Goal: Task Accomplishment & Management: Manage account settings

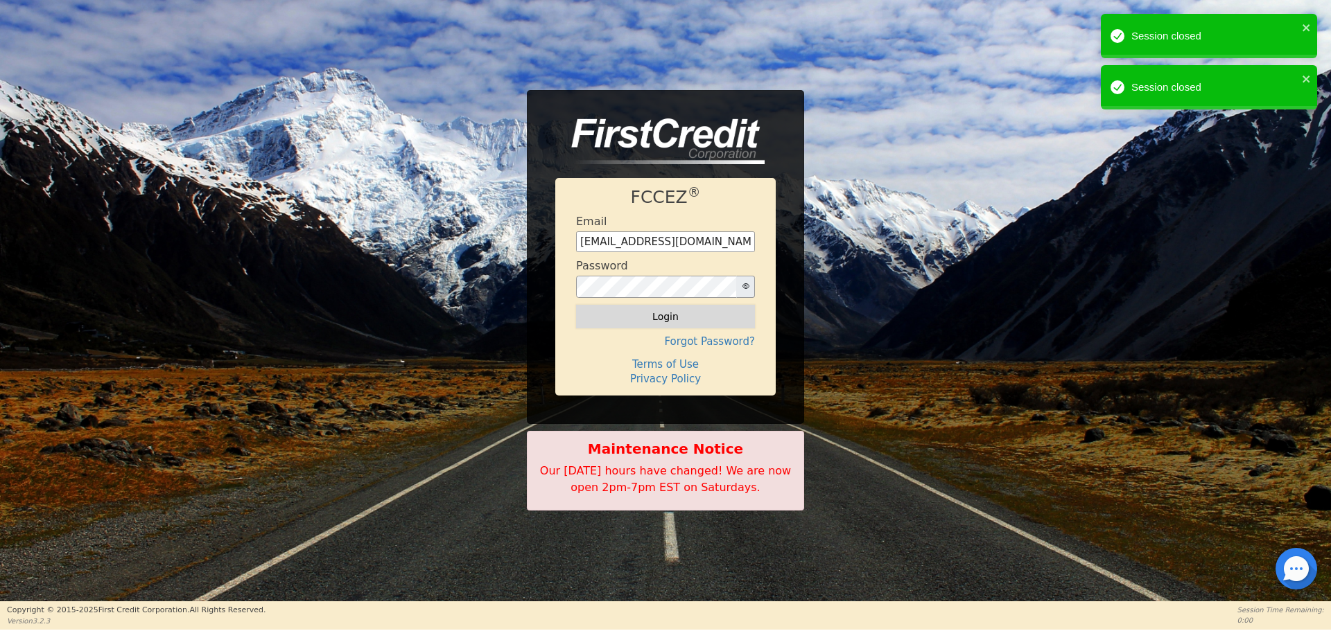
click at [669, 315] on button "Login" at bounding box center [665, 317] width 179 height 24
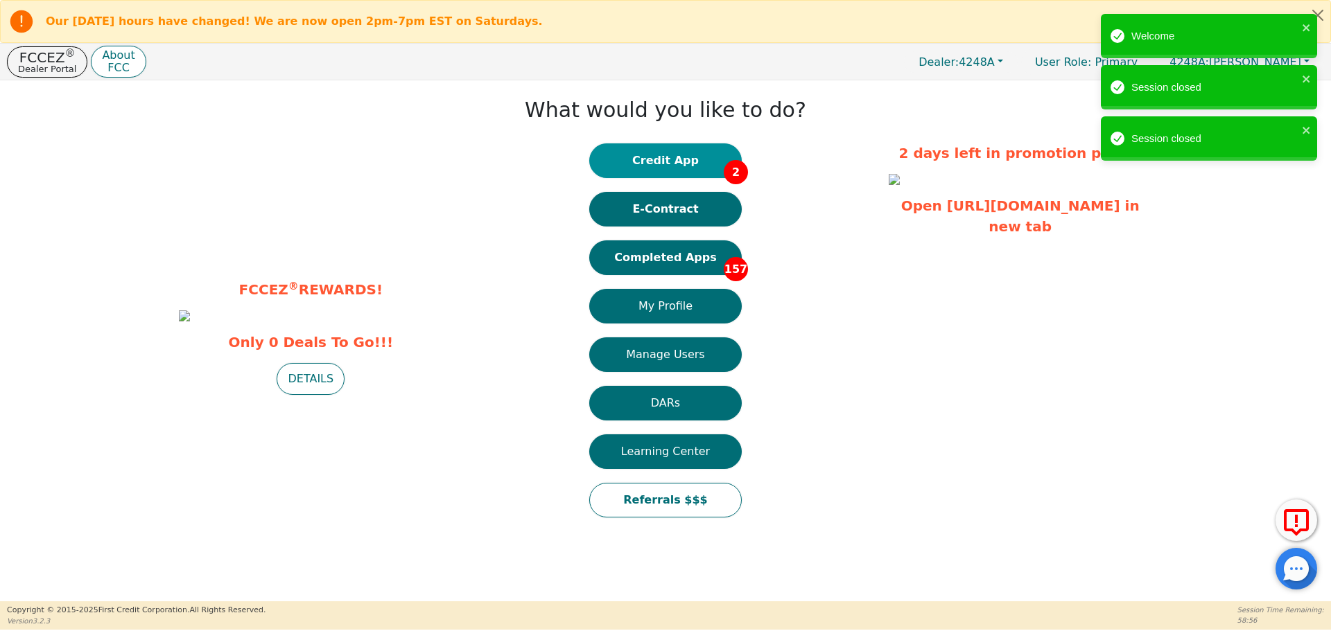
click at [685, 160] on button "Credit App 2" at bounding box center [665, 160] width 152 height 35
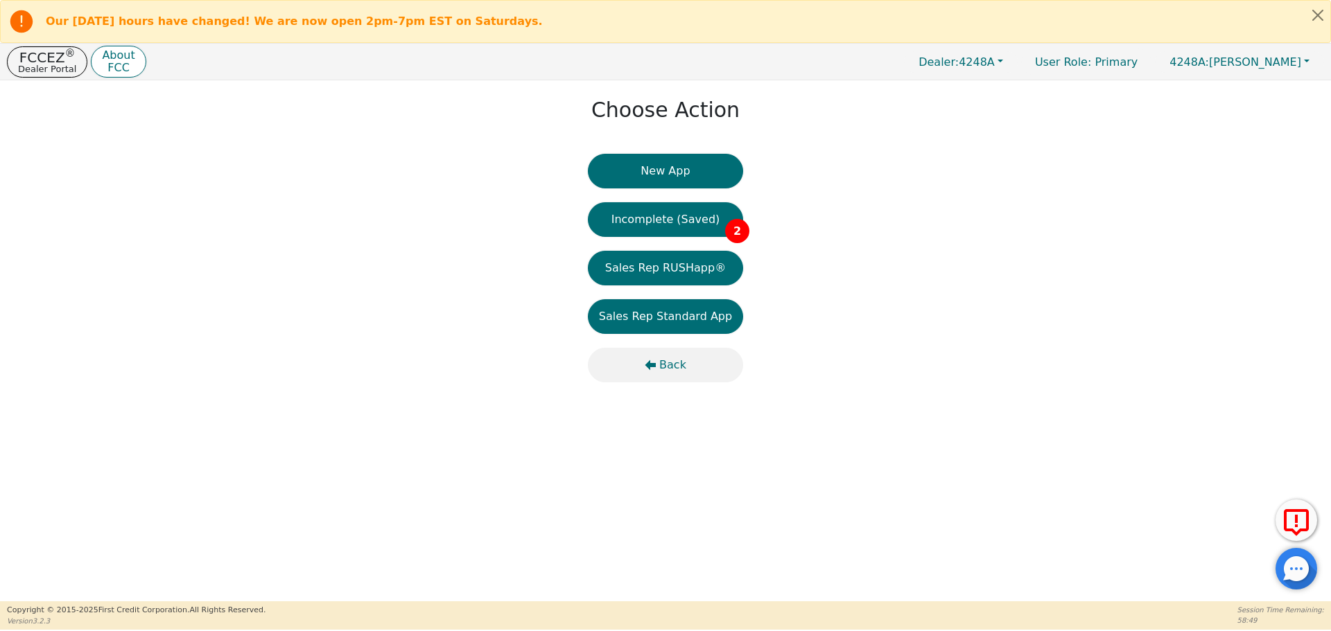
click at [667, 367] on span "Back" at bounding box center [672, 365] width 27 height 17
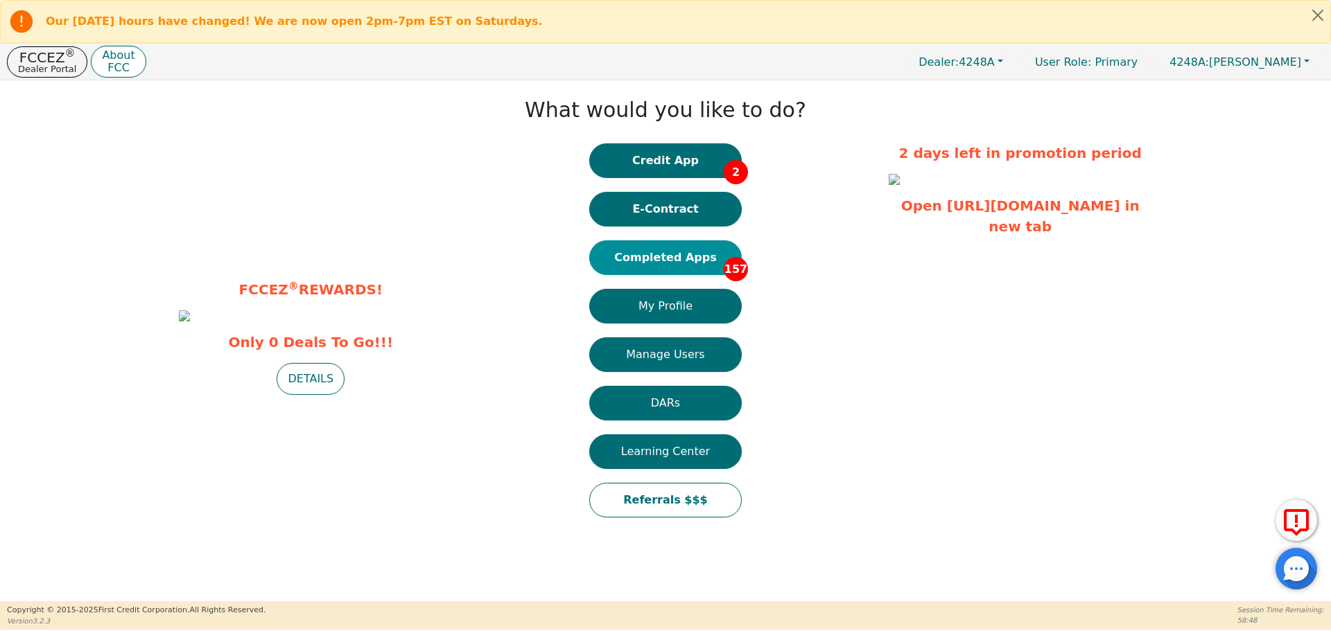
click at [667, 260] on button "Completed Apps 157" at bounding box center [665, 257] width 152 height 35
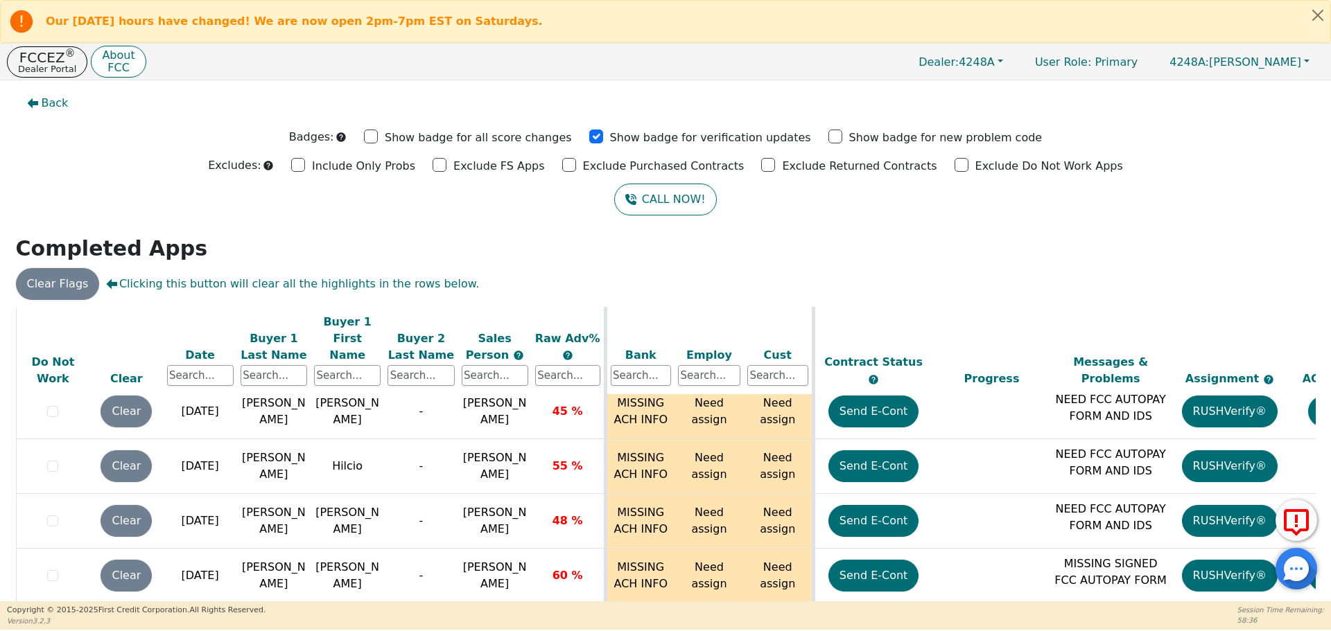
scroll to position [87, 0]
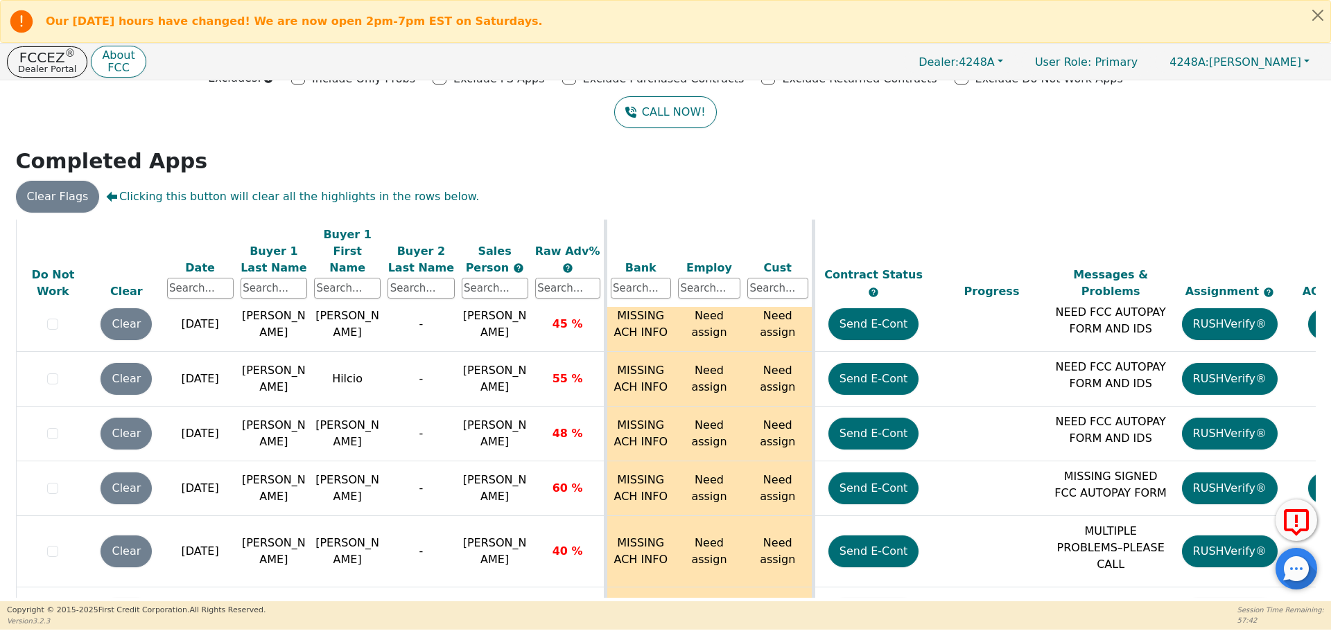
drag, startPoint x: 1313, startPoint y: 581, endPoint x: 1308, endPoint y: 523, distance: 58.4
click at [1311, 615] on body "Our Saturday hours have changed! We are now open 2pm-7pm EST on Saturdays. FCCE…" at bounding box center [665, 315] width 1331 height 630
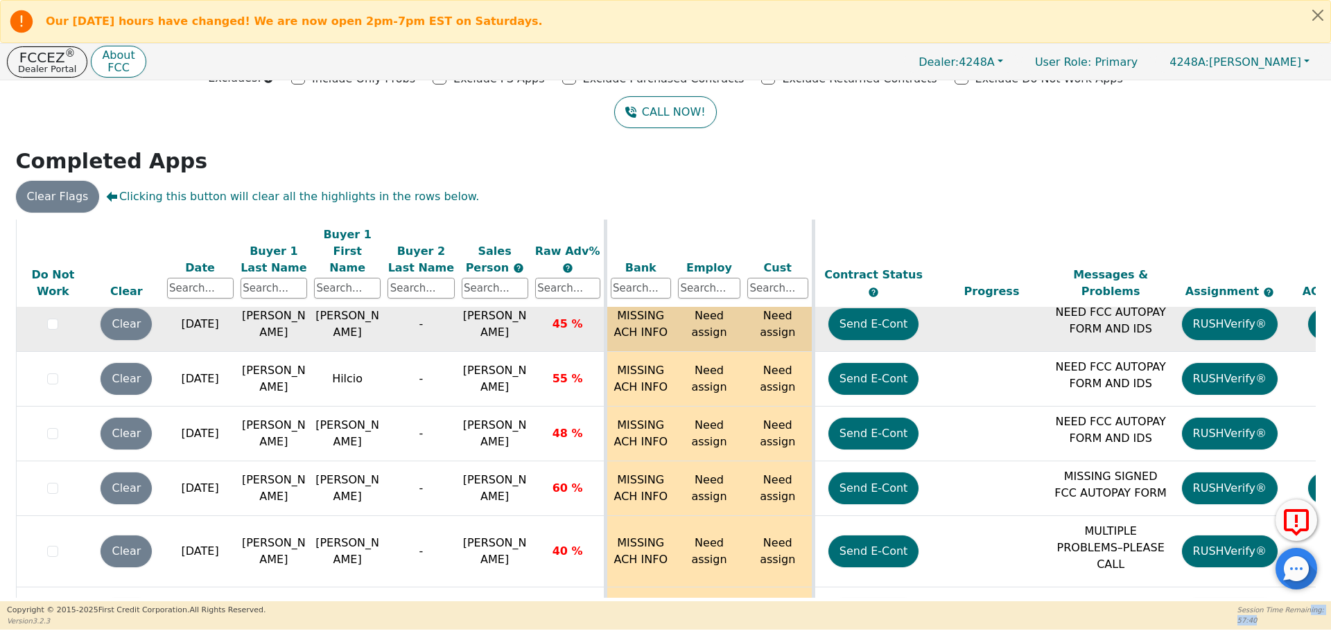
scroll to position [7654, 0]
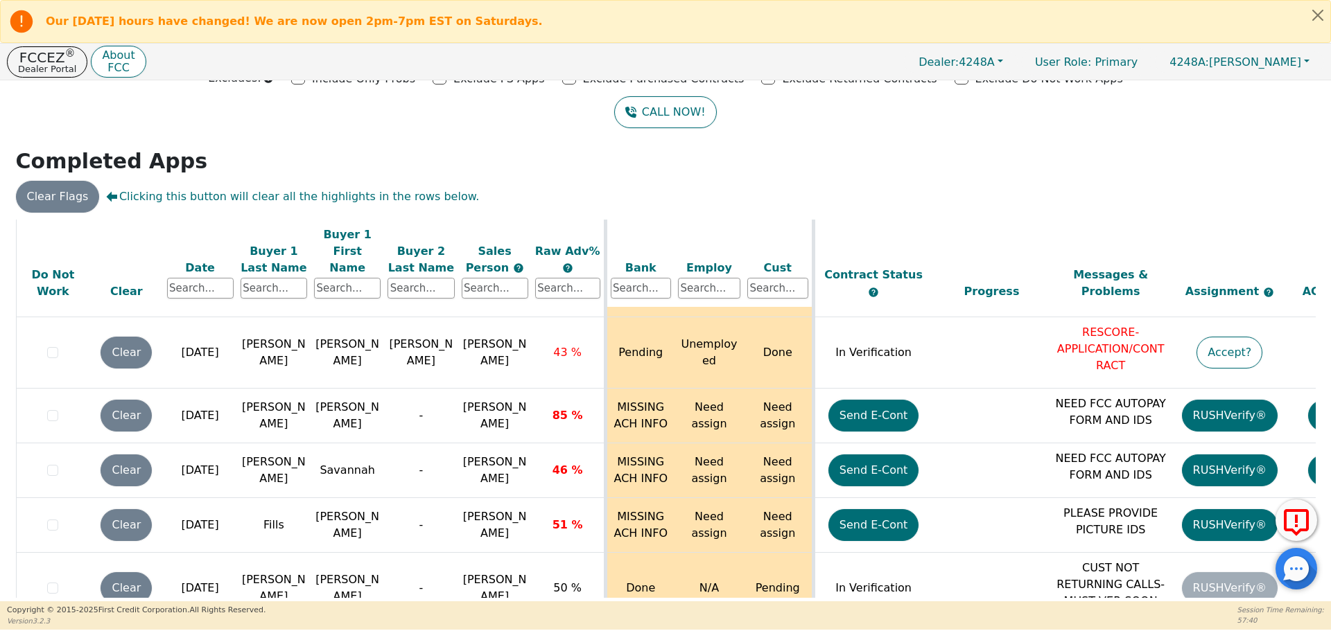
click at [1312, 431] on div "ALL VALUES ON THIS PAGE ARE UPDATED IN REAL TIME VERIFICATION STATUS Do Not Wor…" at bounding box center [665, 411] width 1310 height 383
drag, startPoint x: 1310, startPoint y: 551, endPoint x: 1301, endPoint y: 574, distance: 24.8
click at [1301, 578] on div at bounding box center [1296, 569] width 42 height 42
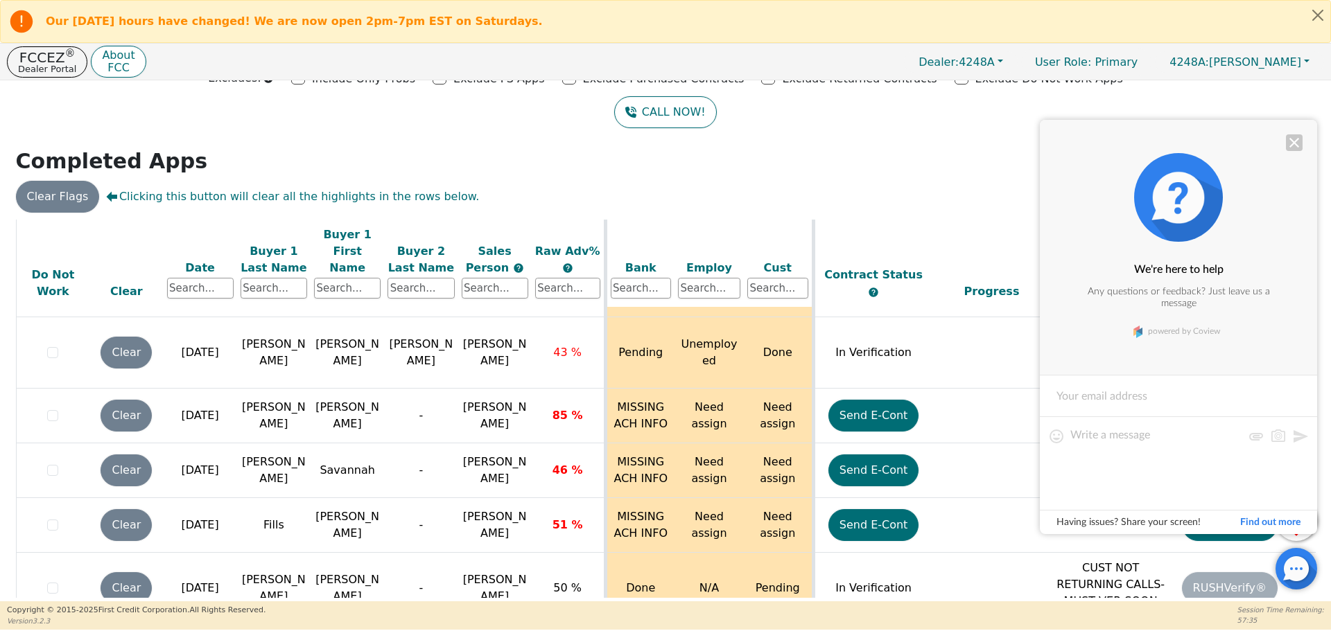
click at [1297, 145] on div at bounding box center [1294, 142] width 17 height 17
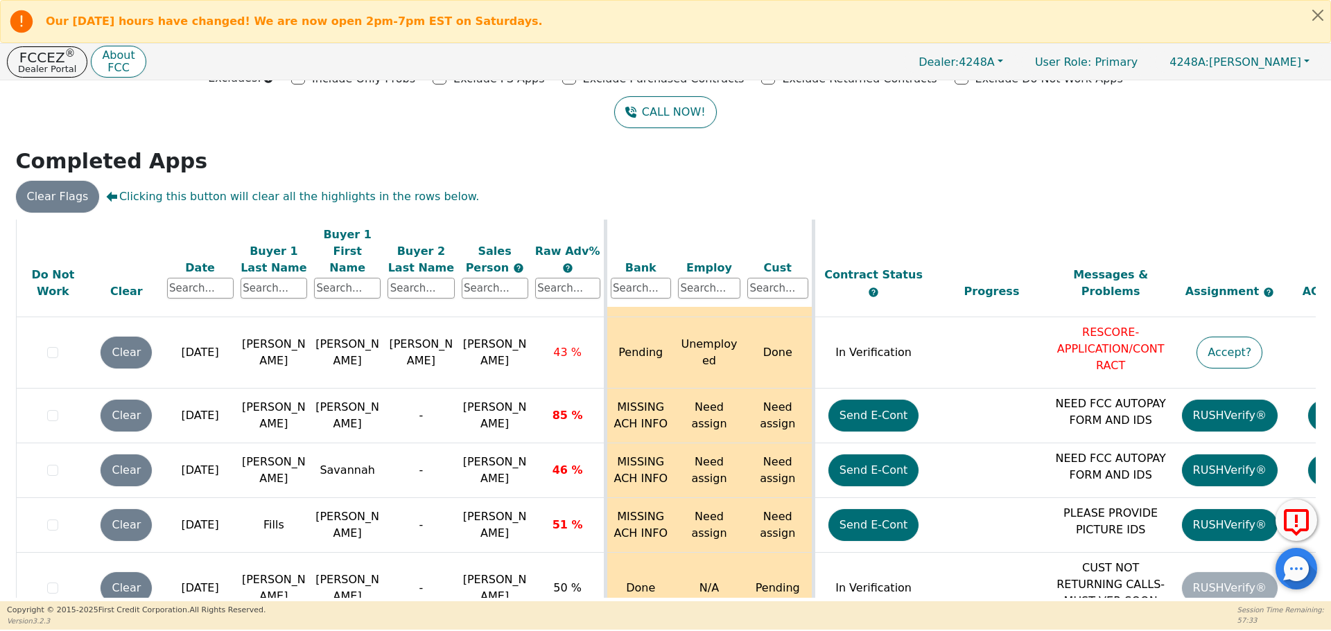
drag, startPoint x: 1309, startPoint y: 548, endPoint x: 1305, endPoint y: 594, distance: 45.9
click at [1303, 598] on body "Our Saturday hours have changed! We are now open 2pm-7pm EST on Saturdays. FCCE…" at bounding box center [665, 315] width 1331 height 630
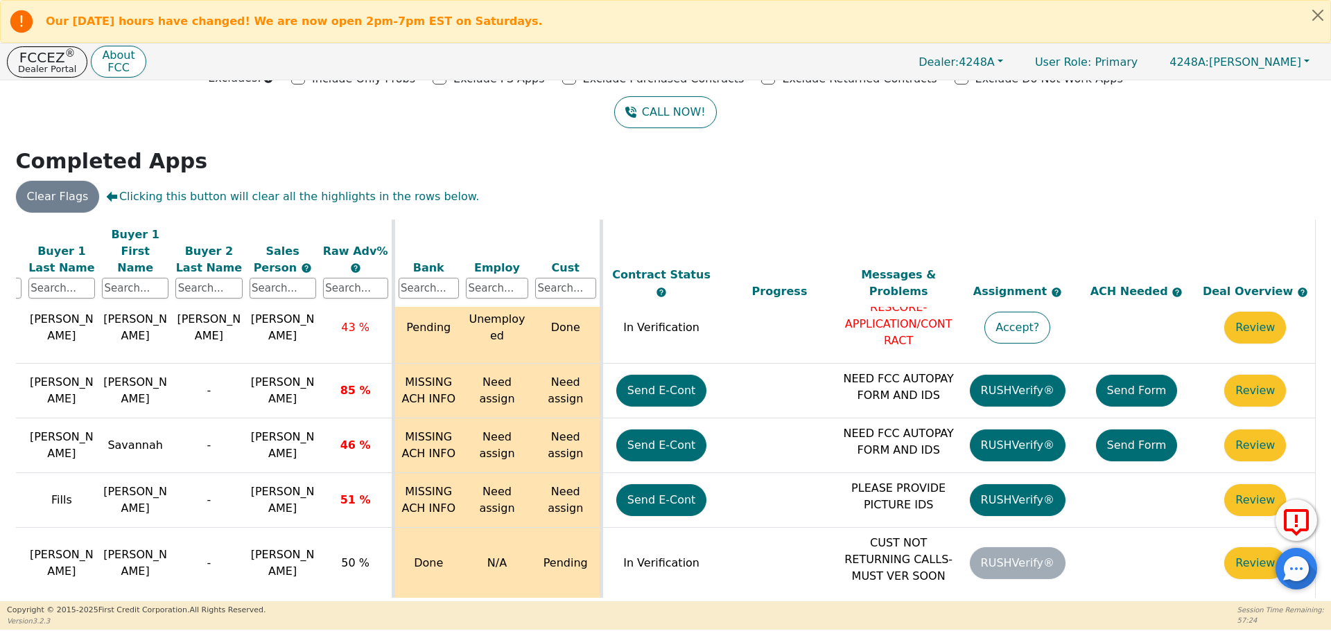
scroll to position [7685, 220]
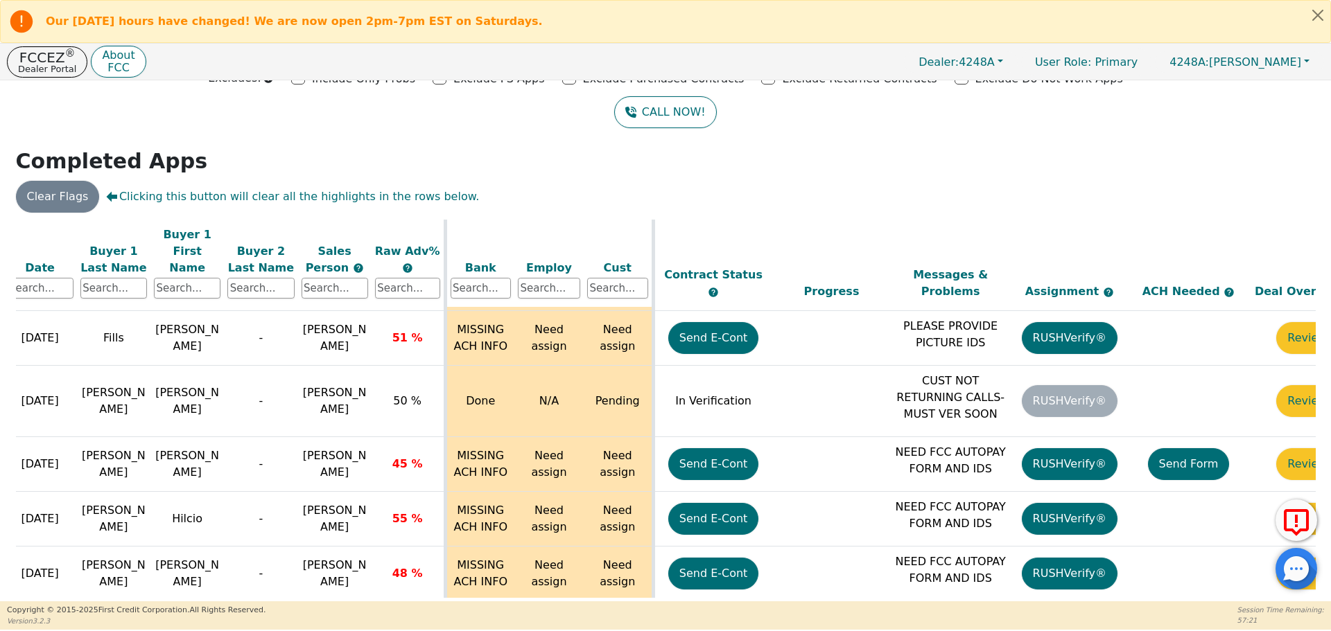
drag, startPoint x: 341, startPoint y: 592, endPoint x: 0, endPoint y: 607, distance: 341.3
click at [0, 607] on div "Our Saturday hours have changed! We are now open 2pm-7pm EST on Saturdays. FCCE…" at bounding box center [665, 315] width 1331 height 630
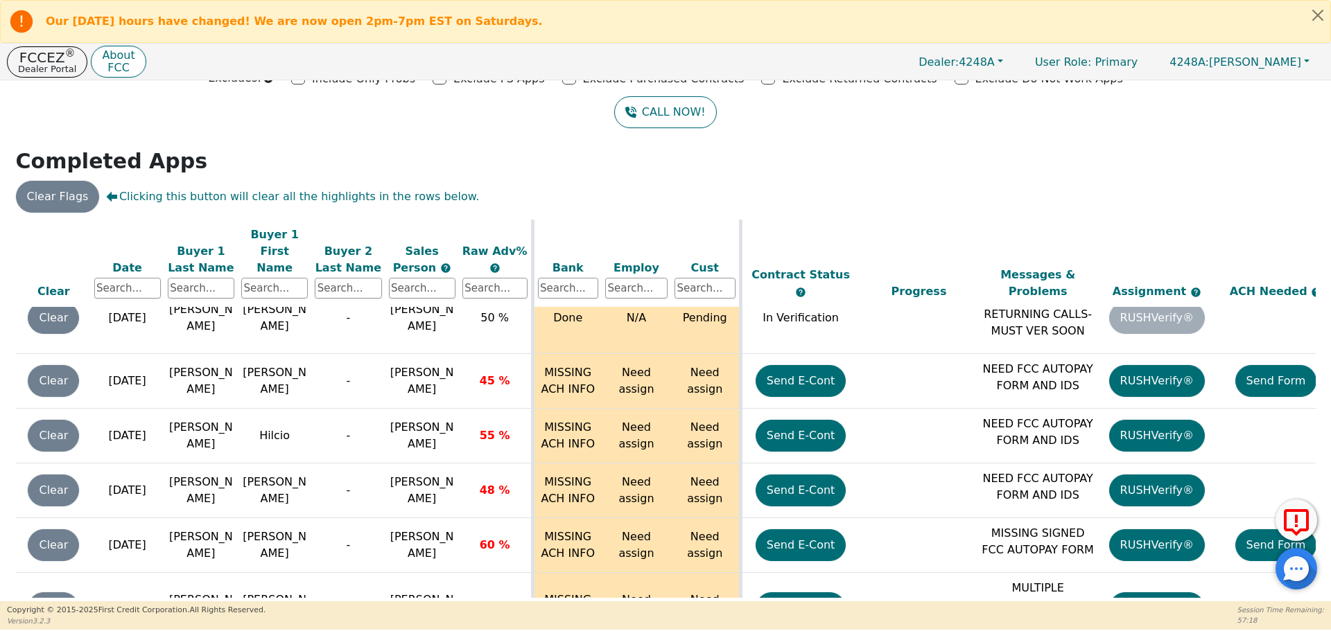
click at [1234, 202] on div "Clear Flags Clicking this button will clear all the highlights in the rows belo…" at bounding box center [665, 197] width 1310 height 32
click at [1318, 597] on div "Back Badges: Show badge for all score changes Show badge for verification updat…" at bounding box center [665, 340] width 1331 height 521
click at [1317, 597] on div "Back Badges: Show badge for all score changes Show badge for verification updat…" at bounding box center [665, 340] width 1331 height 521
click at [1317, 591] on div "Back Badges: Show badge for all score changes Show badge for verification updat…" at bounding box center [665, 340] width 1331 height 521
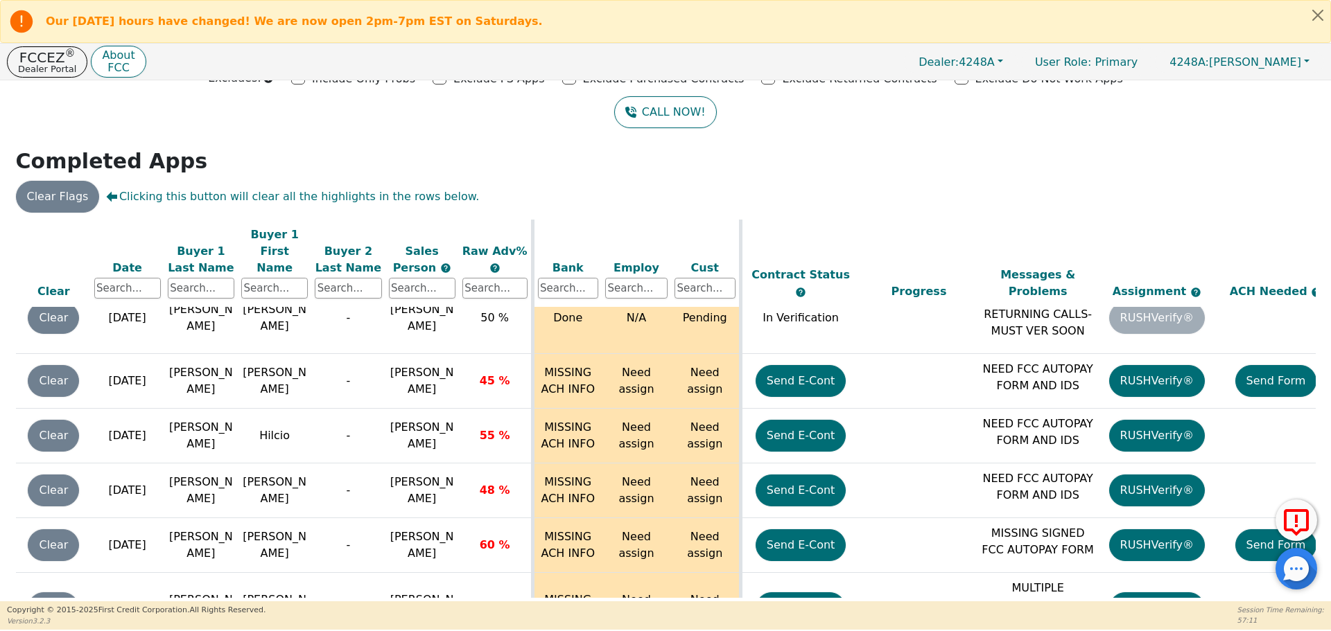
click at [1316, 591] on div "Back Badges: Show badge for all score changes Show badge for verification updat…" at bounding box center [665, 340] width 1331 height 521
click at [52, 65] on p "Dealer Portal" at bounding box center [47, 68] width 58 height 9
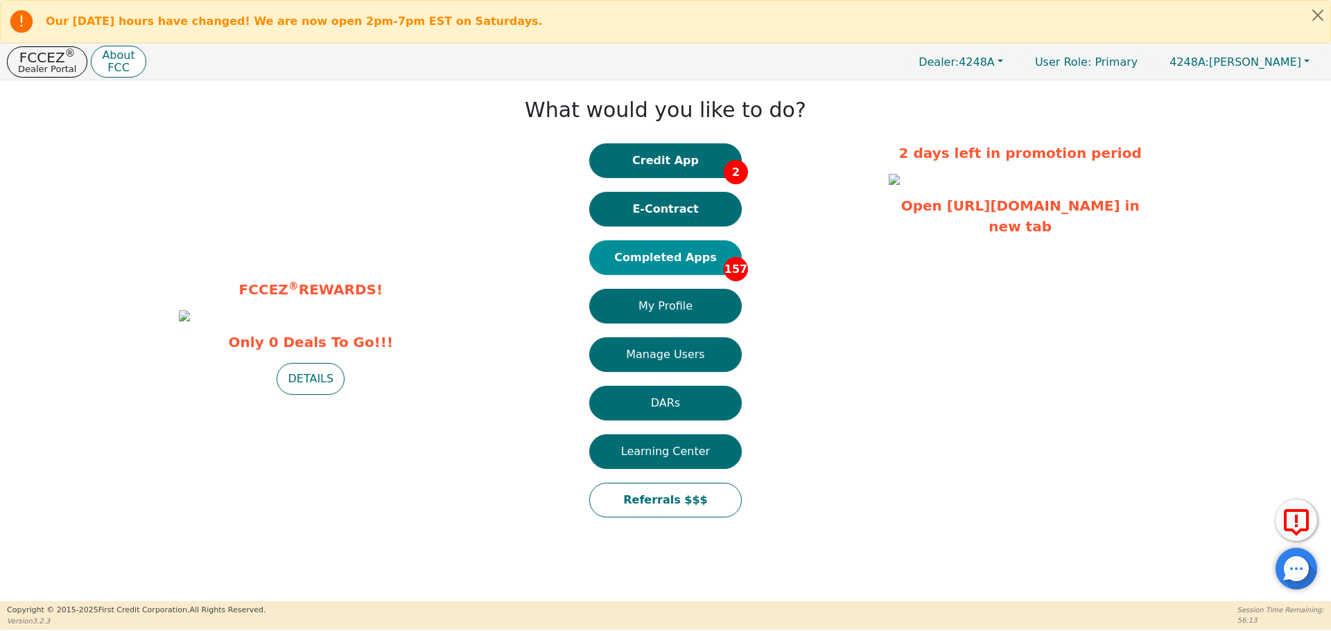
click at [701, 254] on button "Completed Apps 157" at bounding box center [665, 257] width 152 height 35
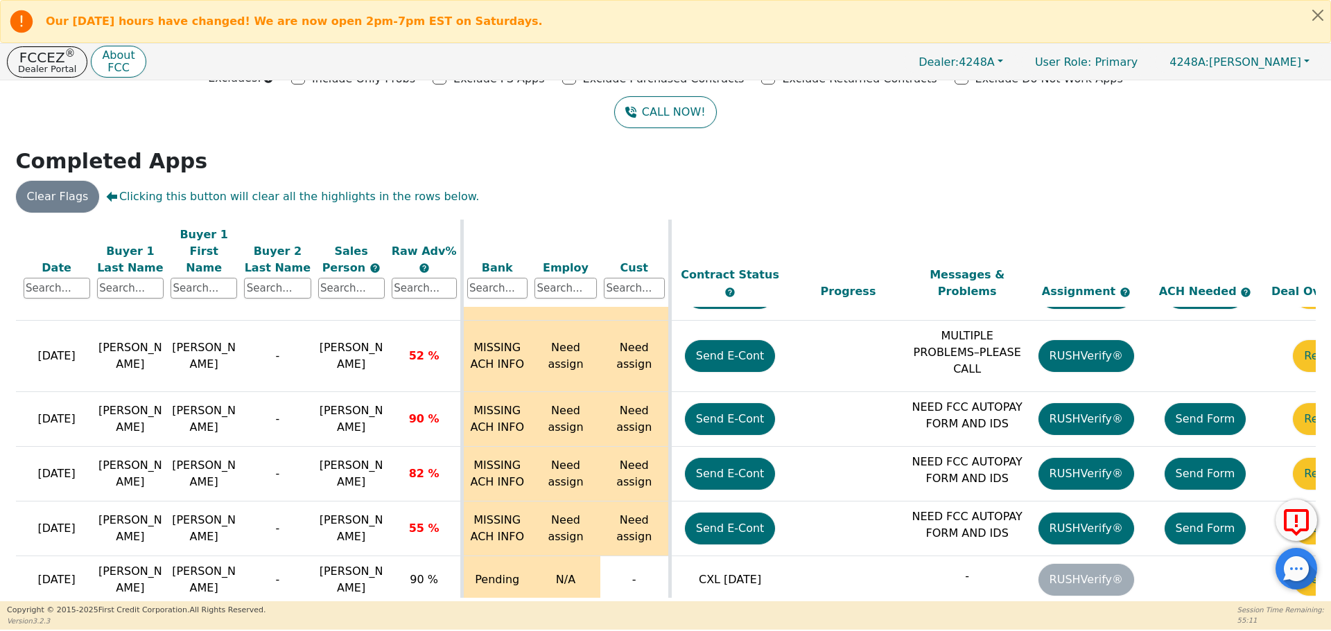
scroll to position [8303, 220]
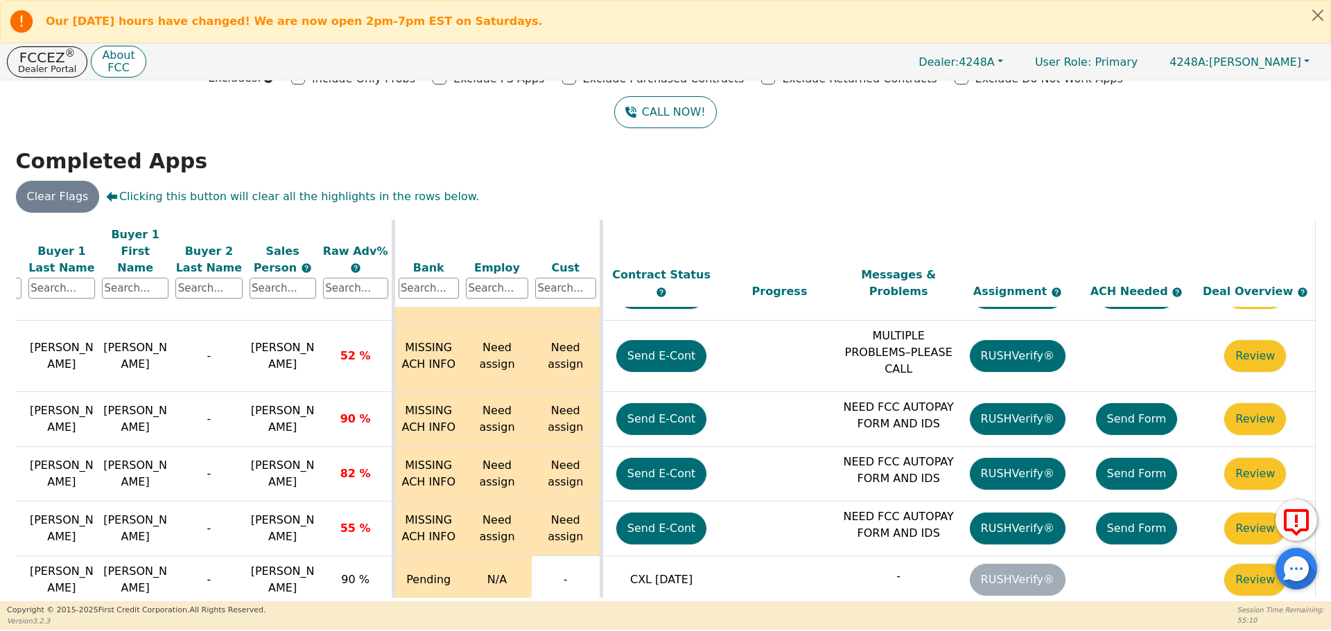
drag, startPoint x: 1309, startPoint y: 585, endPoint x: 1300, endPoint y: 647, distance: 62.3
click at [1300, 630] on html "Our Saturday hours have changed! We are now open 2pm-7pm EST on Saturdays. FCCE…" at bounding box center [665, 315] width 1331 height 630
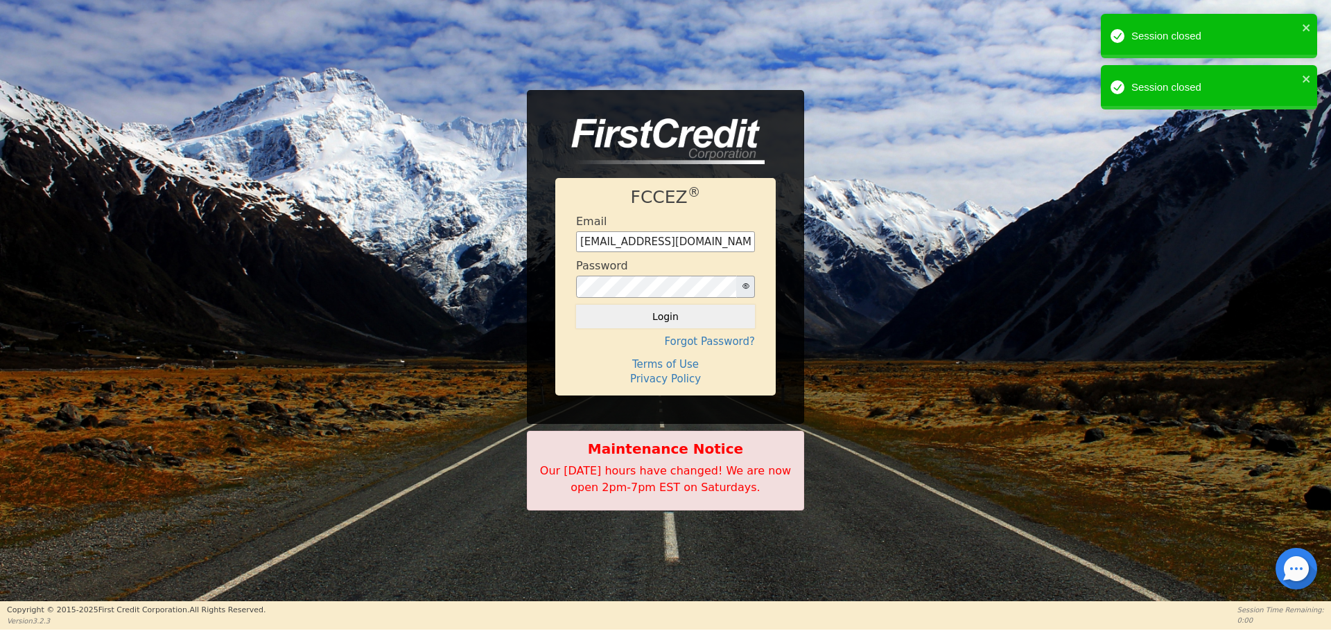
drag, startPoint x: 667, startPoint y: 320, endPoint x: 672, endPoint y: 315, distance: 7.8
click at [666, 320] on button "Login" at bounding box center [665, 317] width 179 height 24
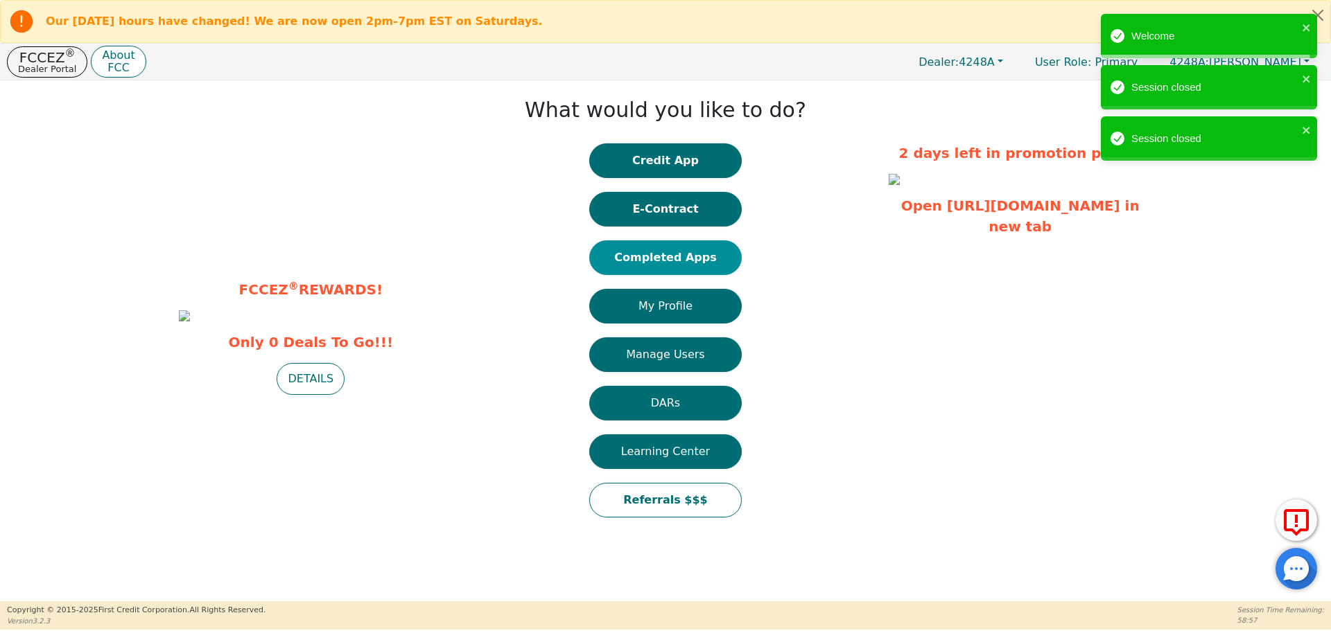
click at [676, 257] on button "Completed Apps" at bounding box center [665, 257] width 152 height 35
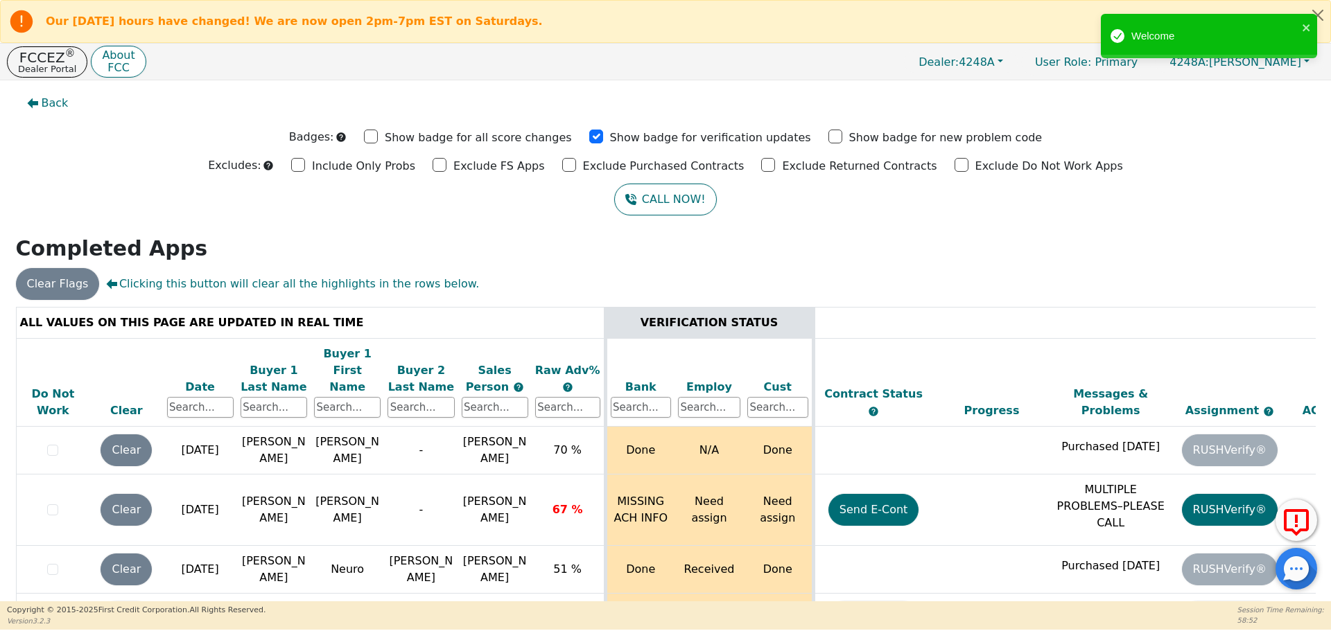
scroll to position [8126, 0]
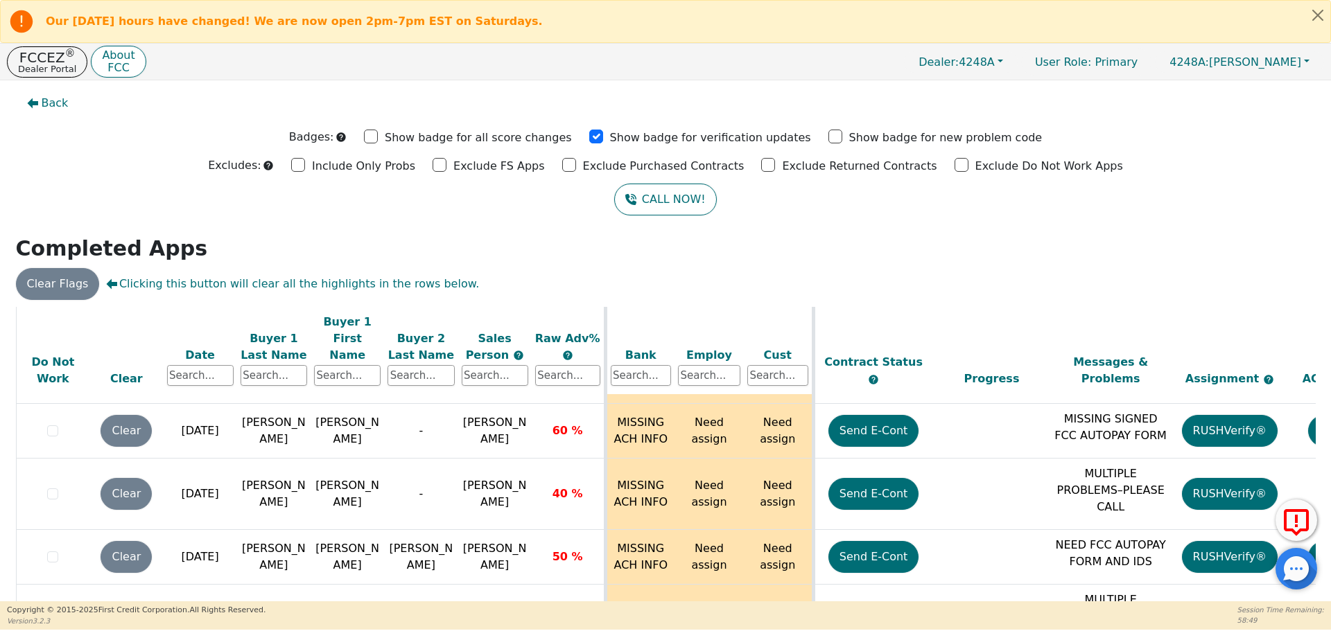
drag, startPoint x: 1317, startPoint y: 542, endPoint x: 1324, endPoint y: 538, distance: 8.4
click at [1317, 544] on div "Back Badges: Show badge for all score changes Show badge for verification updat…" at bounding box center [665, 340] width 1331 height 521
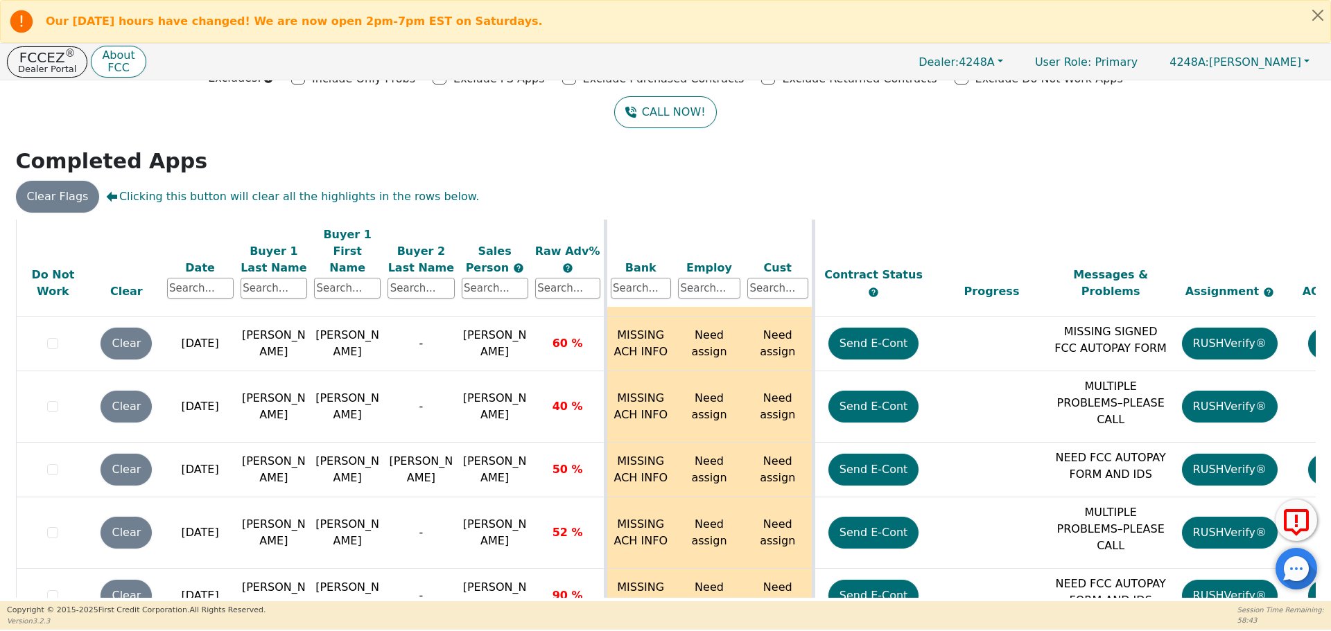
scroll to position [7799, 0]
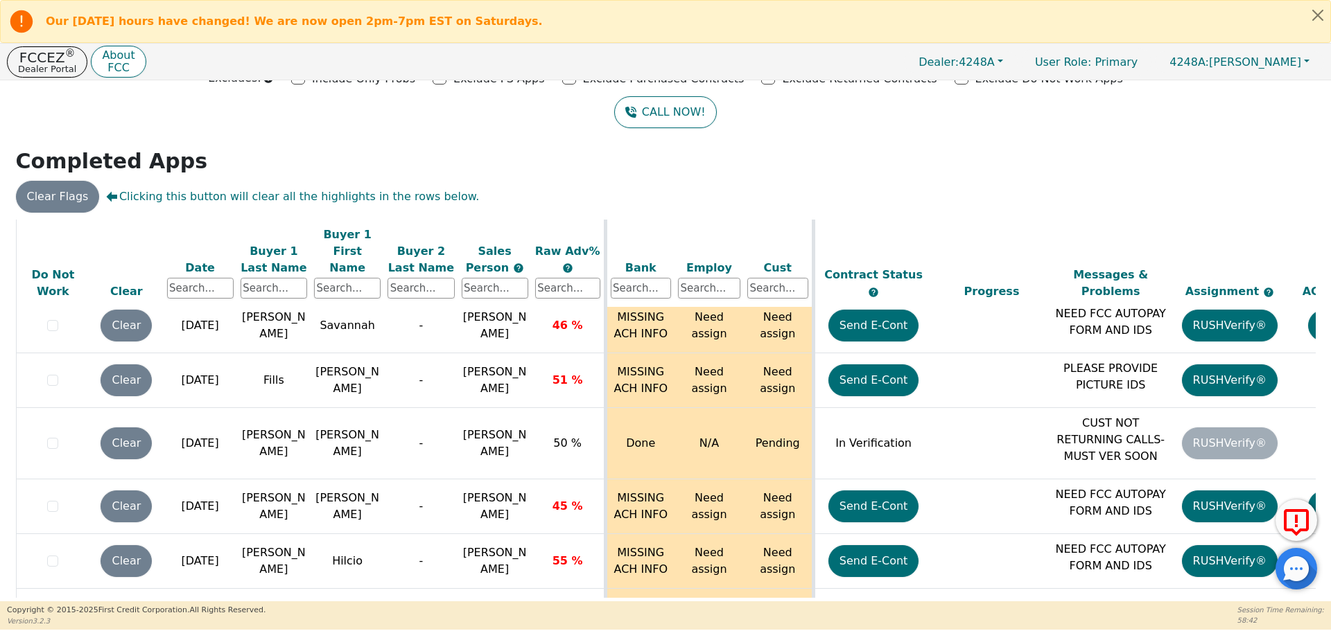
drag, startPoint x: 1307, startPoint y: 540, endPoint x: 1326, endPoint y: 579, distance: 43.4
click at [1306, 615] on div "Our Saturday hours have changed! We are now open 2pm-7pm EST on Saturdays. FCCE…" at bounding box center [665, 315] width 1331 height 630
click at [1314, 541] on div "ALL VALUES ON THIS PAGE ARE UPDATED IN REAL TIME VERIFICATION STATUS Do Not Wor…" at bounding box center [665, 411] width 1310 height 383
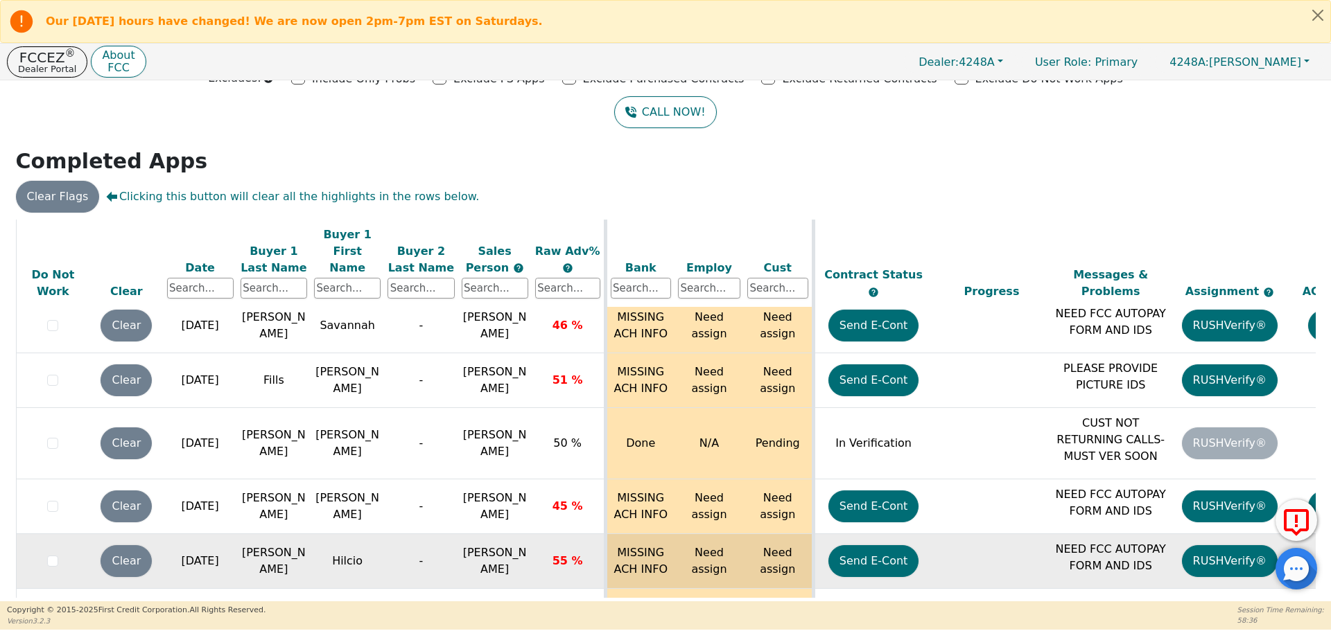
drag, startPoint x: 370, startPoint y: 306, endPoint x: 377, endPoint y: 307, distance: 7.0
click at [374, 534] on td "Hilcio" at bounding box center [346, 561] width 73 height 55
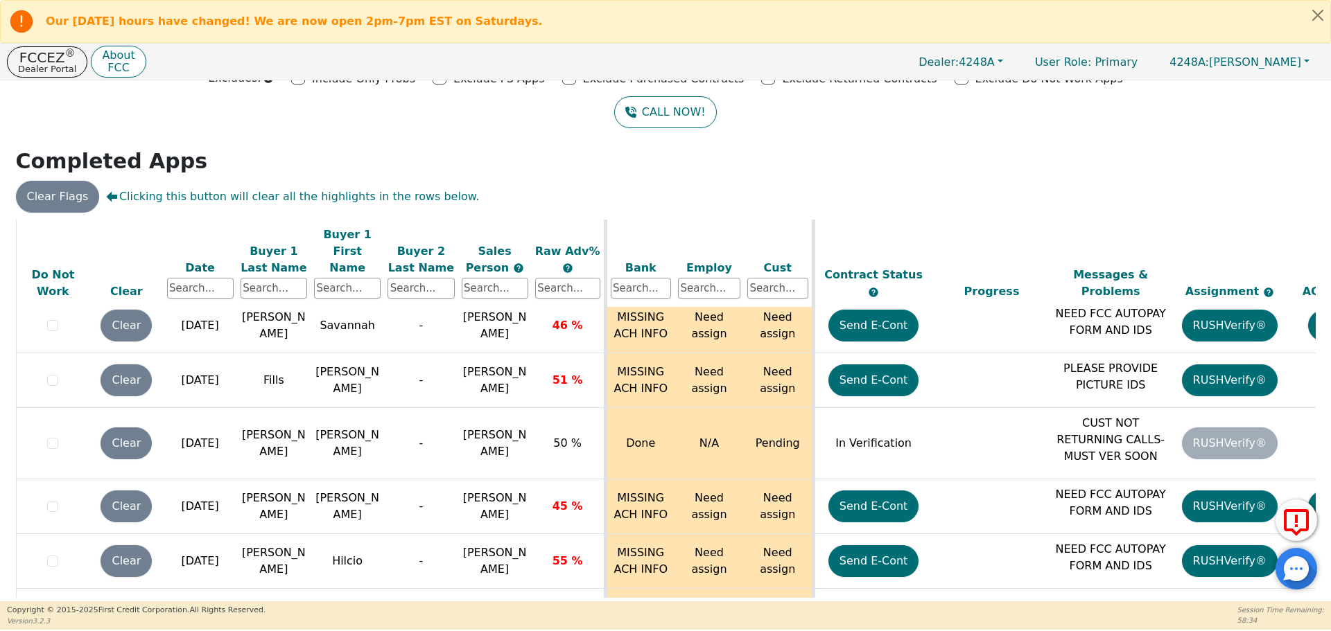
scroll to position [7471, 0]
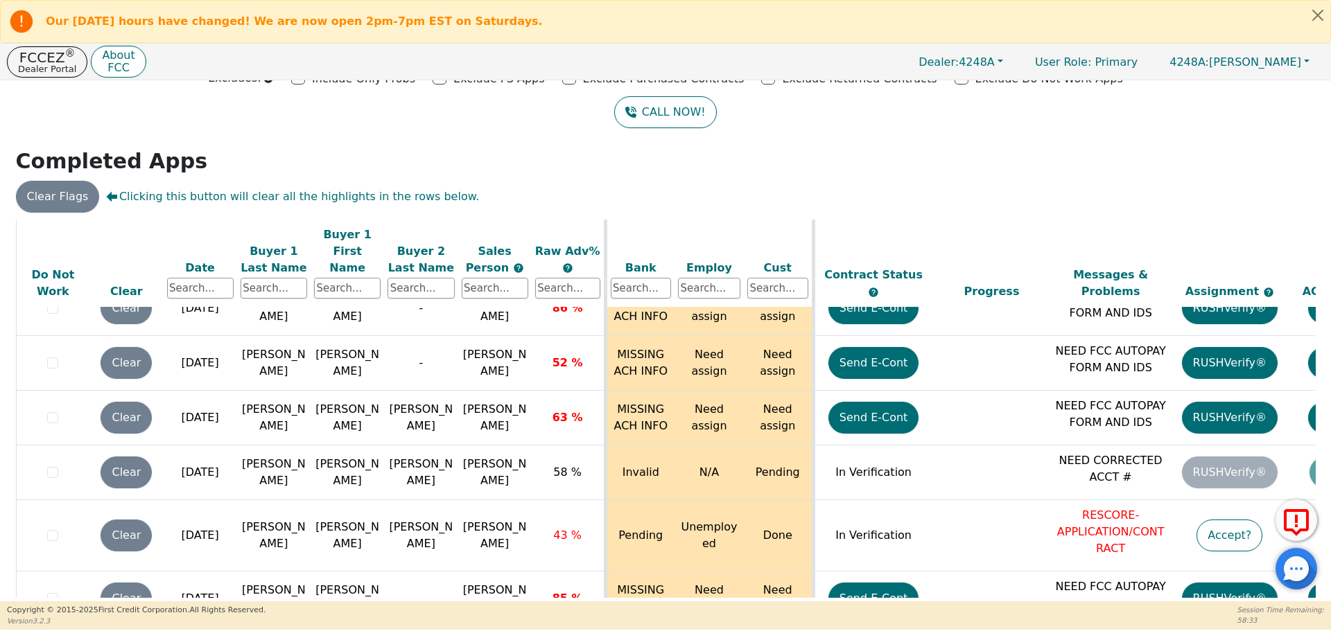
drag, startPoint x: 1325, startPoint y: 489, endPoint x: 1309, endPoint y: 523, distance: 37.5
click at [1324, 539] on div "Back Badges: Show badge for all score changes Show badge for verification updat…" at bounding box center [665, 340] width 1331 height 521
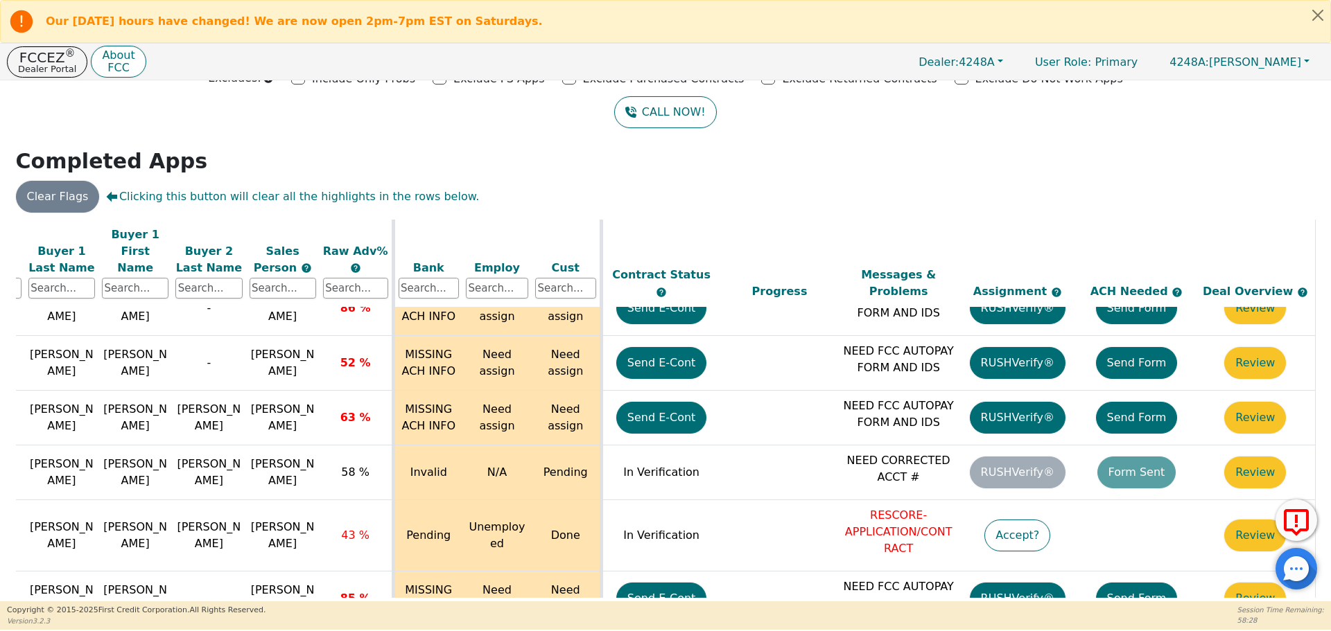
drag, startPoint x: 1310, startPoint y: 548, endPoint x: 1302, endPoint y: 562, distance: 15.8
click at [1310, 586] on div at bounding box center [1296, 569] width 42 height 42
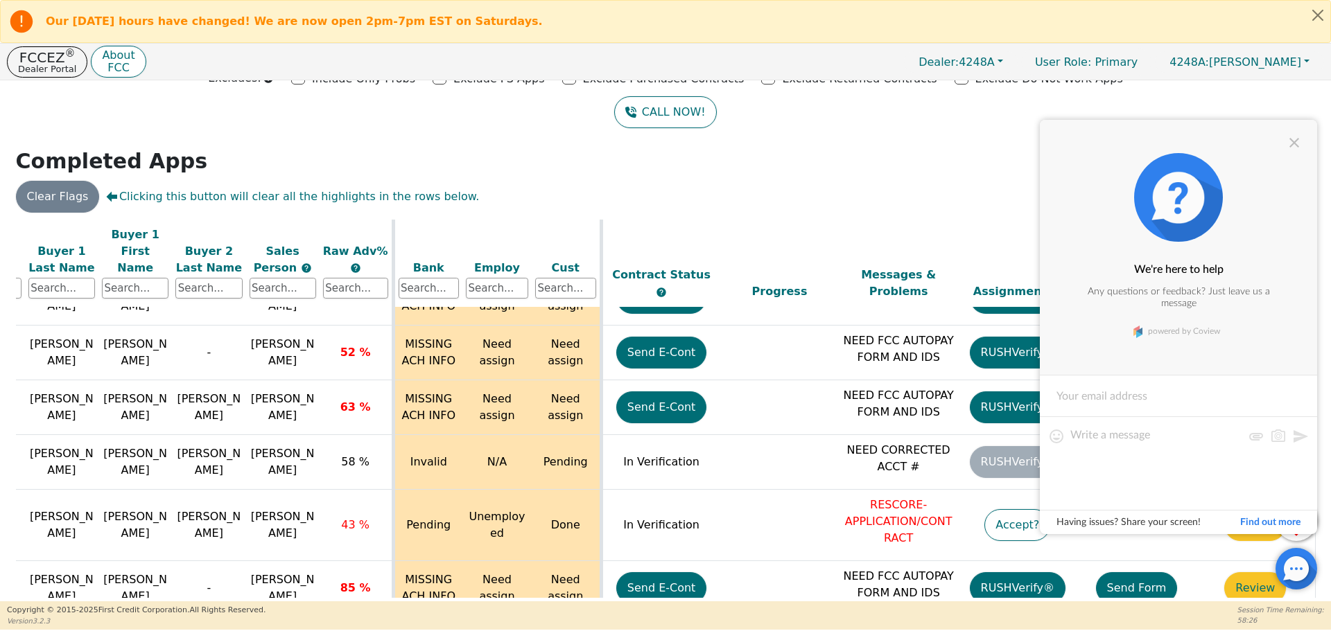
scroll to position [8303, 220]
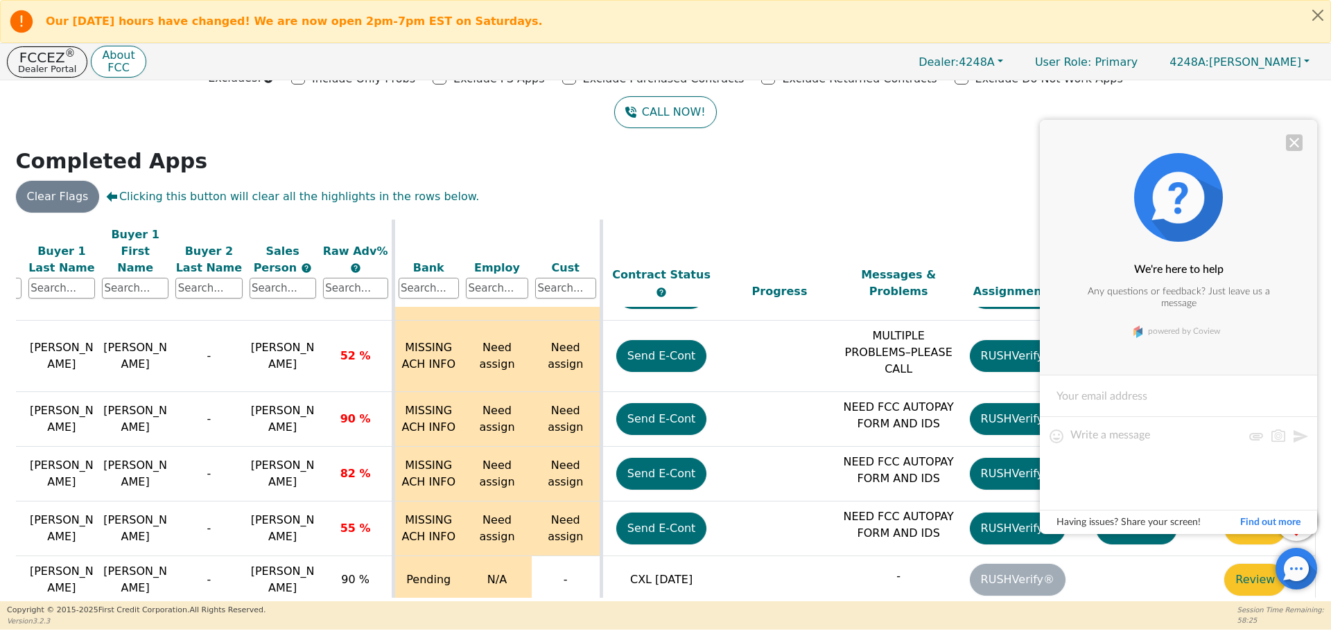
click at [1294, 137] on div at bounding box center [1294, 142] width 17 height 17
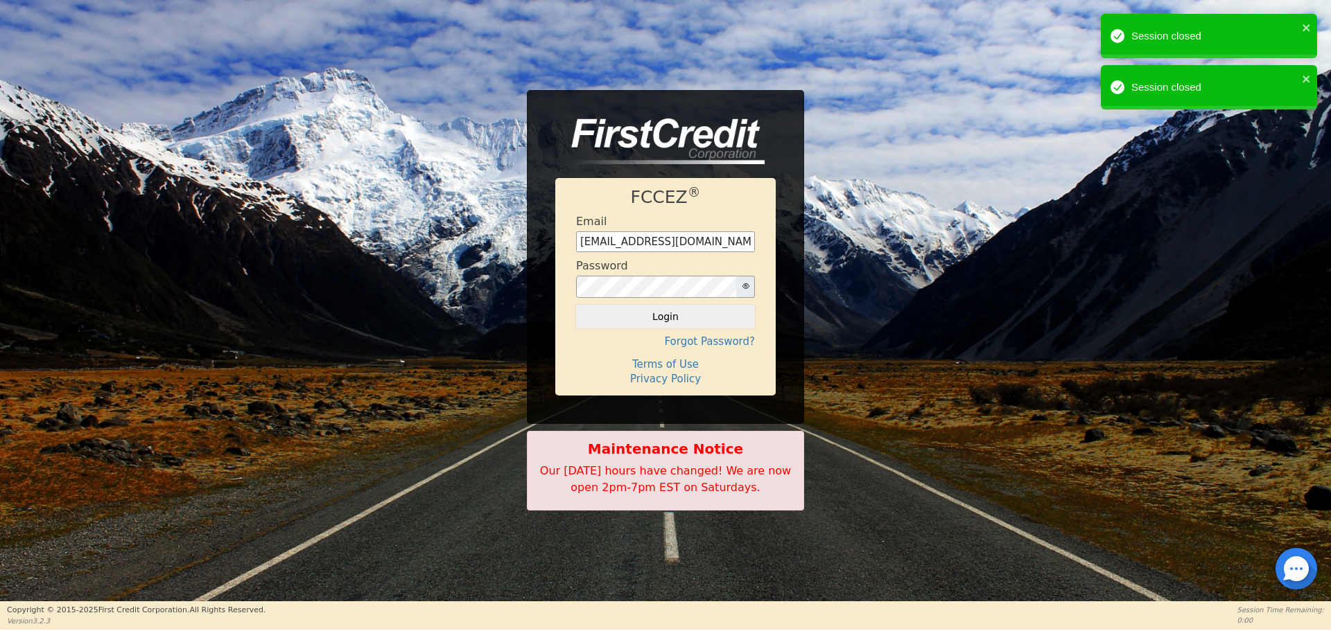
click at [676, 314] on button "Login" at bounding box center [665, 317] width 179 height 24
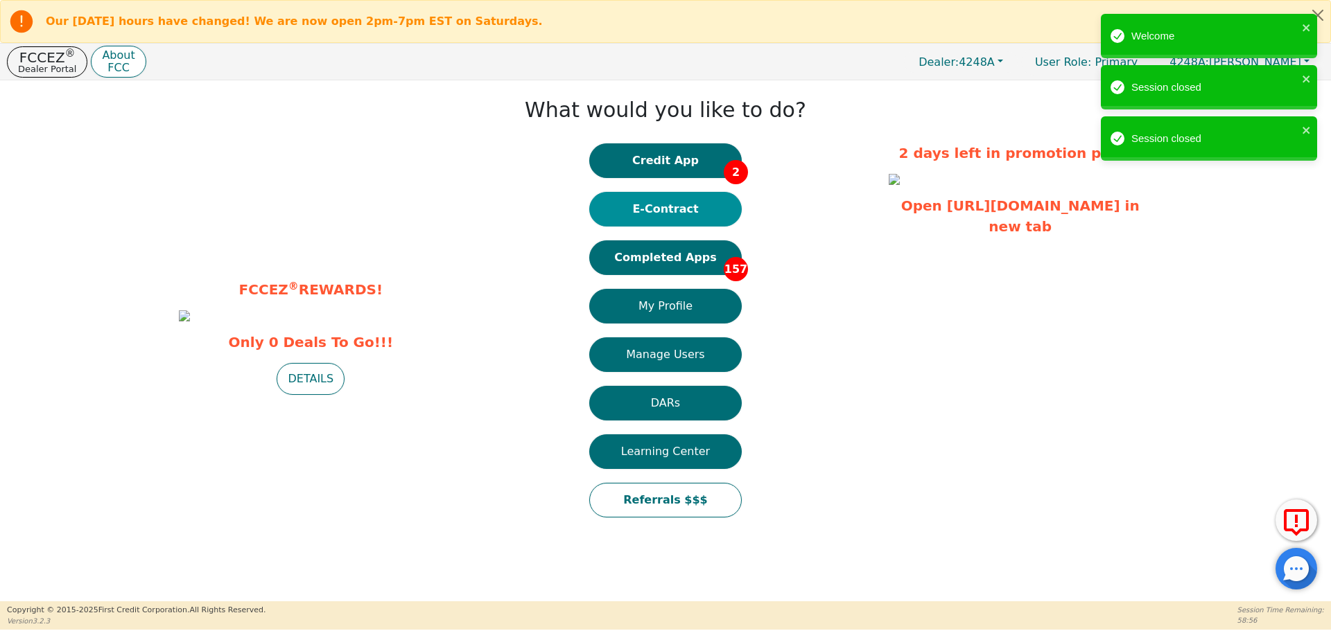
click at [670, 213] on button "E-Contract" at bounding box center [665, 209] width 152 height 35
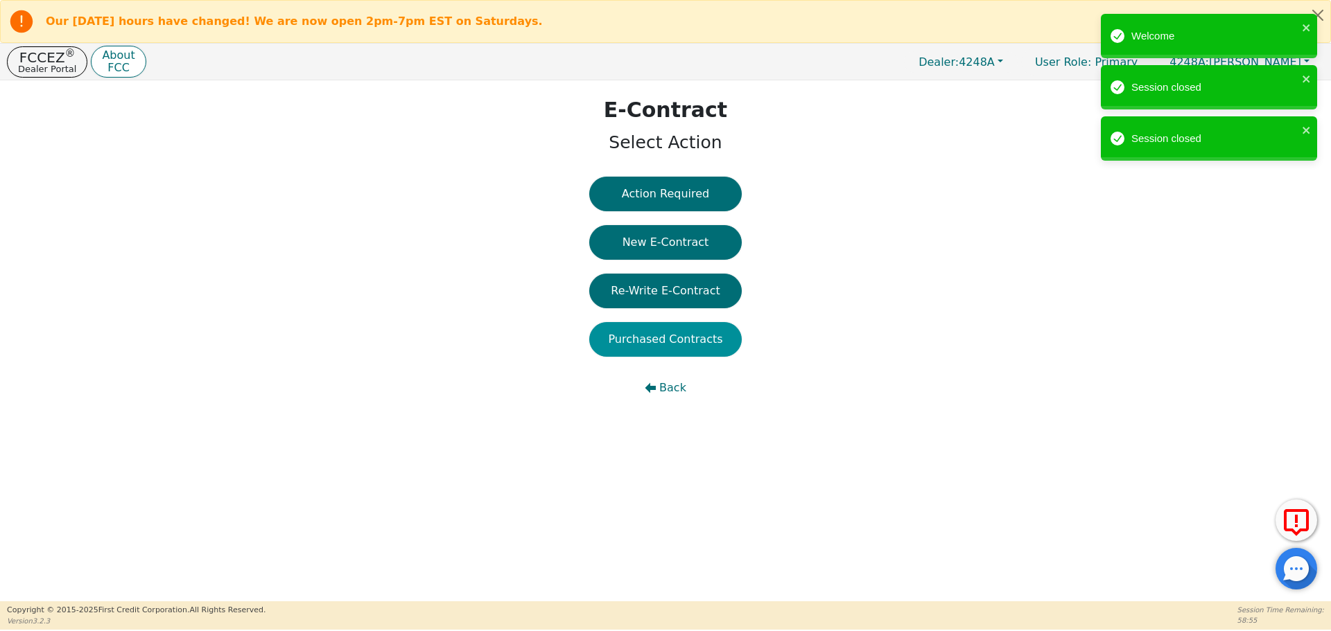
click at [694, 342] on button "Purchased Contracts" at bounding box center [665, 339] width 152 height 35
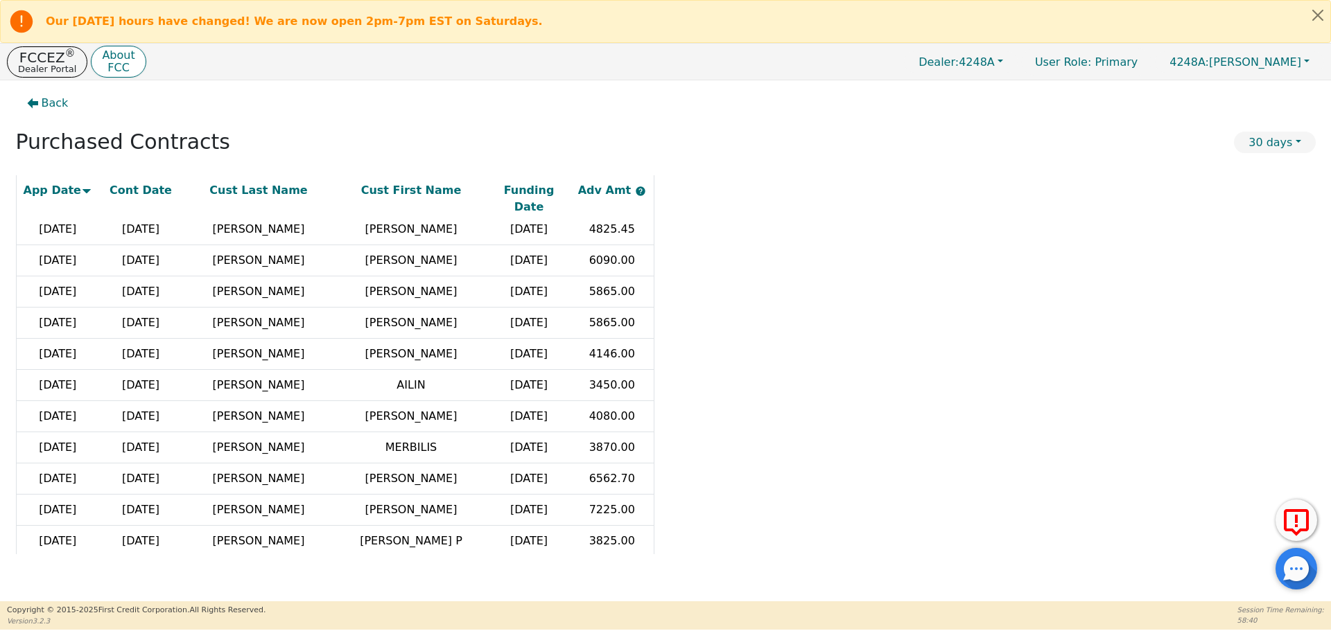
scroll to position [111, 0]
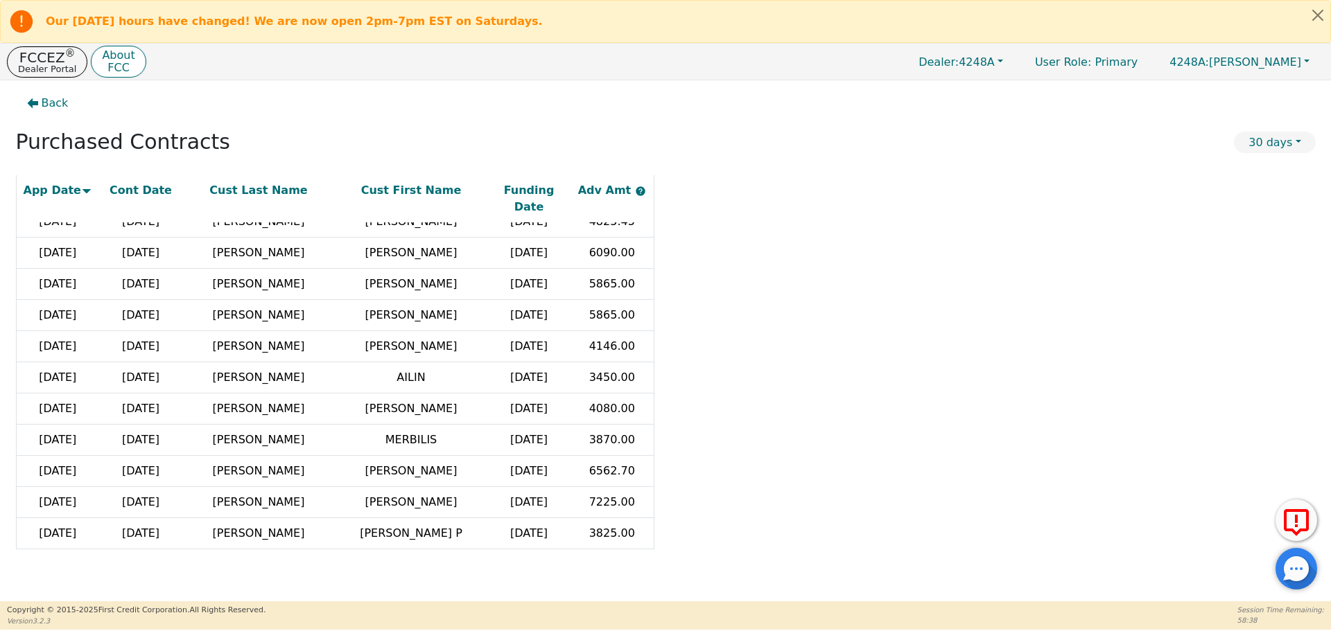
drag, startPoint x: 658, startPoint y: 450, endPoint x: 674, endPoint y: 283, distance: 168.4
click at [662, 253] on div "App Date Cont Date Cust Last Name Cust First Name Funding Date Adv Amt [DATE] […" at bounding box center [665, 364] width 1299 height 379
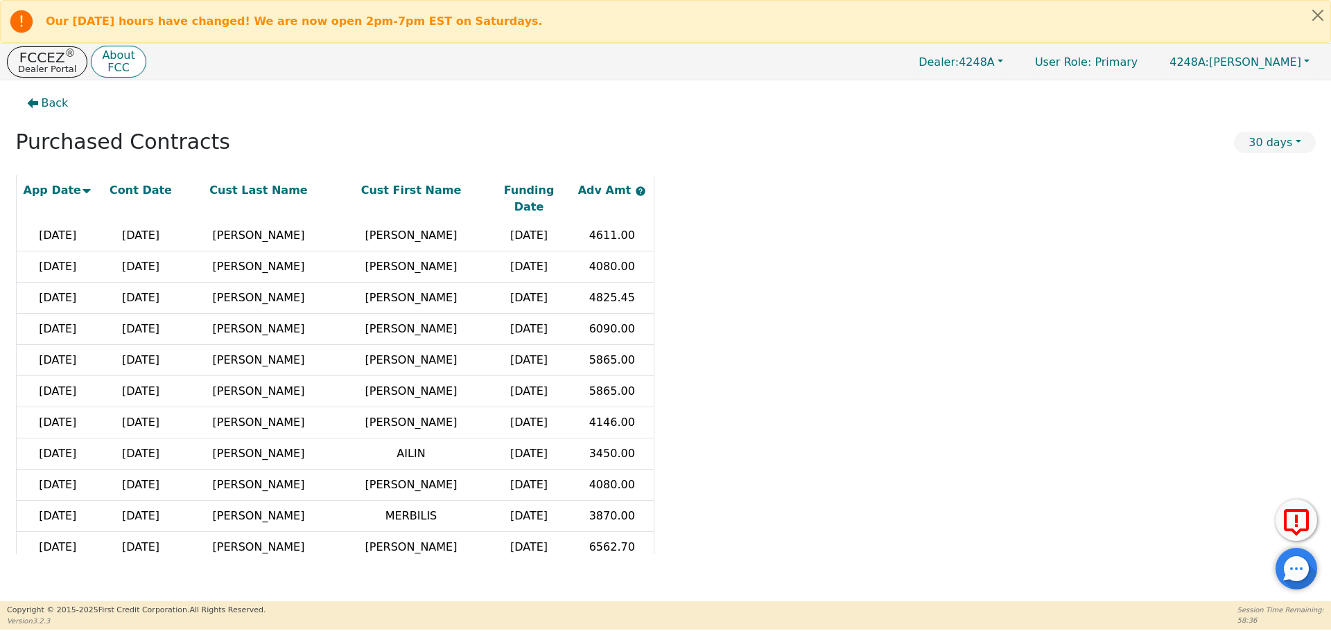
scroll to position [0, 0]
